Goal: Task Accomplishment & Management: Manage account settings

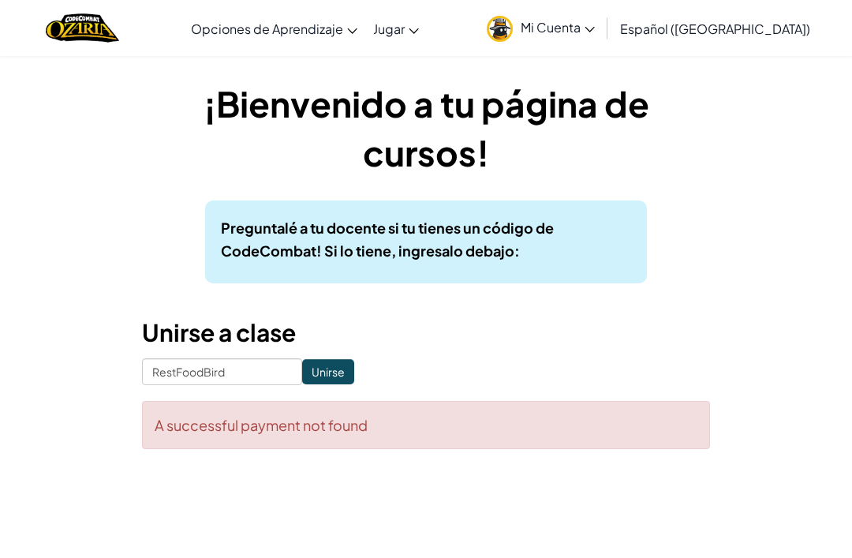
click at [338, 369] on input "Unirse" at bounding box center [328, 371] width 52 height 25
click at [441, 428] on div "A successful payment not found" at bounding box center [426, 425] width 568 height 48
click at [431, 414] on div "A successful payment not found" at bounding box center [426, 425] width 568 height 48
click at [714, 75] on div "¡Bienvenido a tu página de cursos! Preguntalé a tu docente si tu tienes un códi…" at bounding box center [425, 271] width 765 height 433
click at [595, 28] on span "Mi Cuenta" at bounding box center [558, 27] width 74 height 17
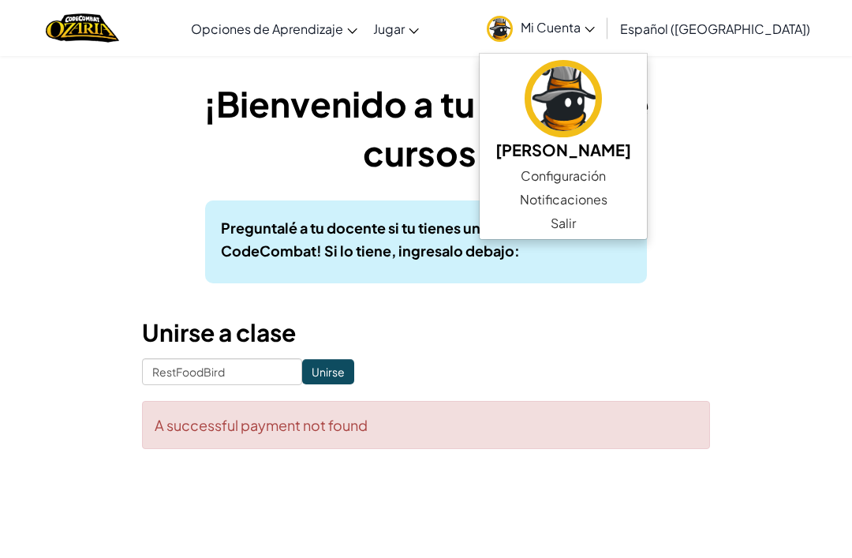
click at [615, 167] on link "Configuración" at bounding box center [563, 176] width 167 height 24
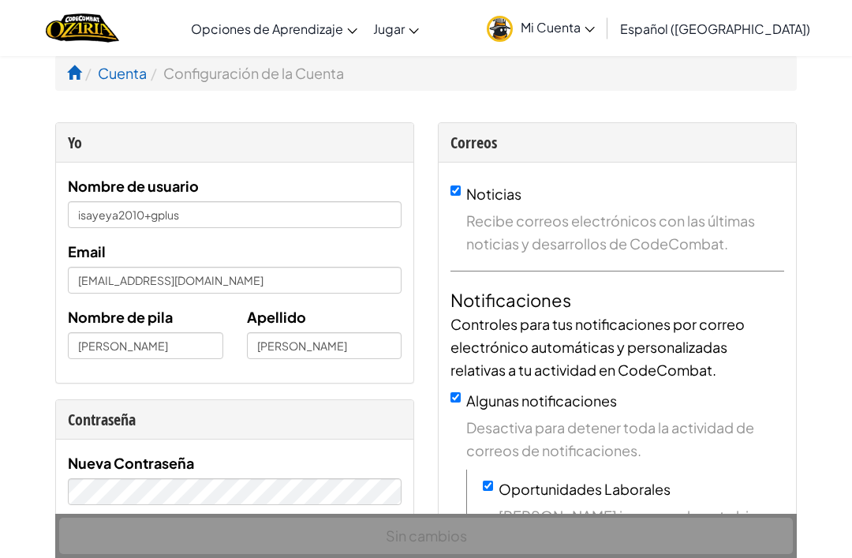
click at [593, 34] on span "Mi Cuenta" at bounding box center [558, 27] width 74 height 17
